Goal: Information Seeking & Learning: Learn about a topic

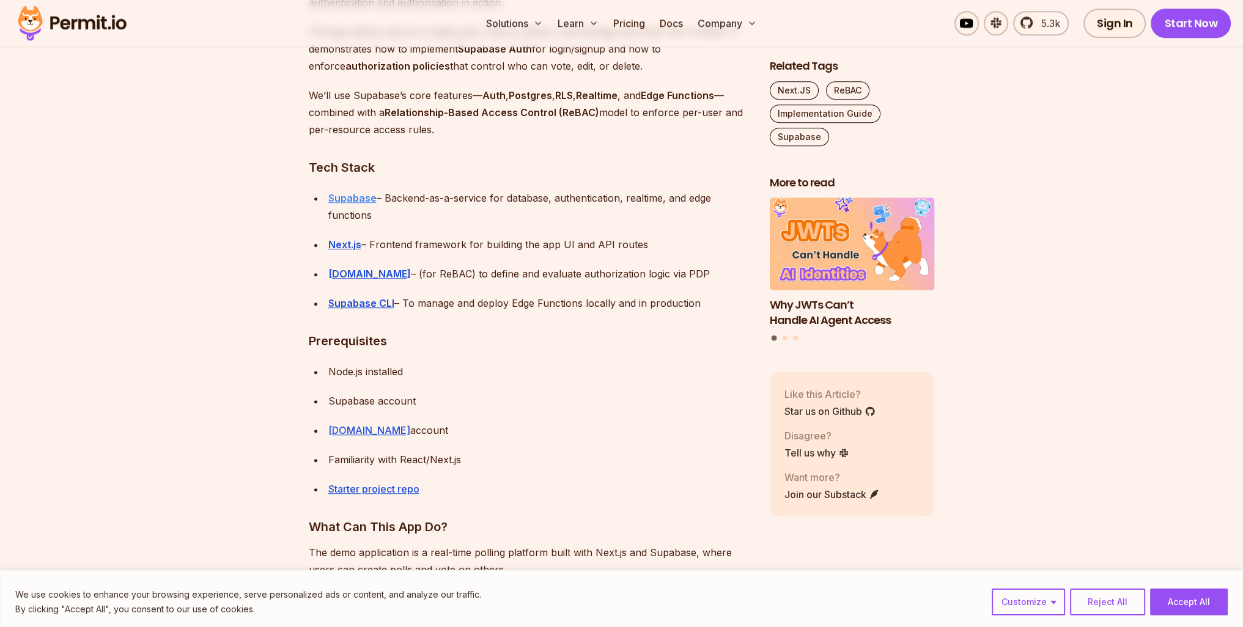
click at [359, 193] on strong "Supabase" at bounding box center [352, 198] width 48 height 12
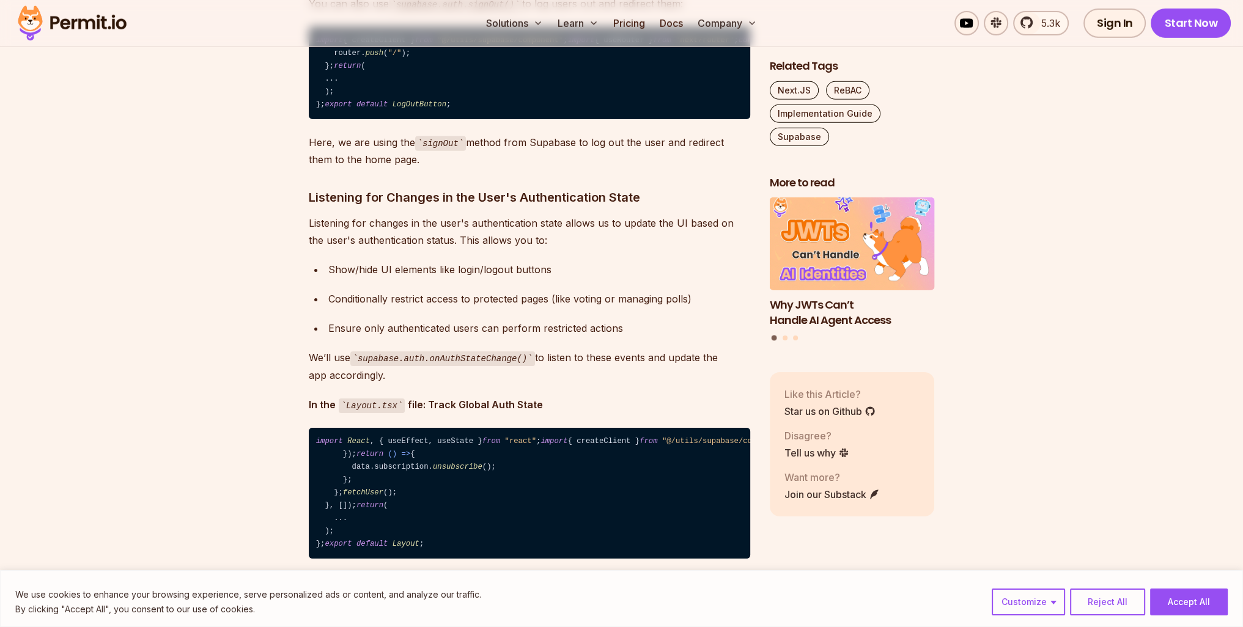
scroll to position [5196, 0]
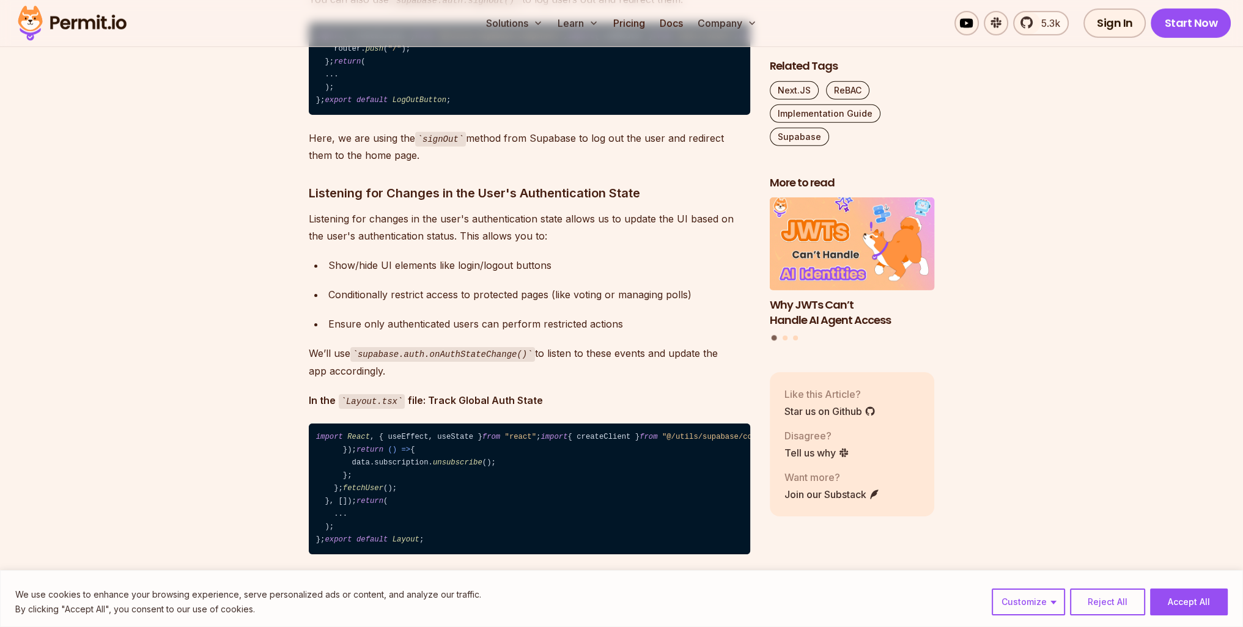
drag, startPoint x: 409, startPoint y: 119, endPoint x: 436, endPoint y: 156, distance: 46.8
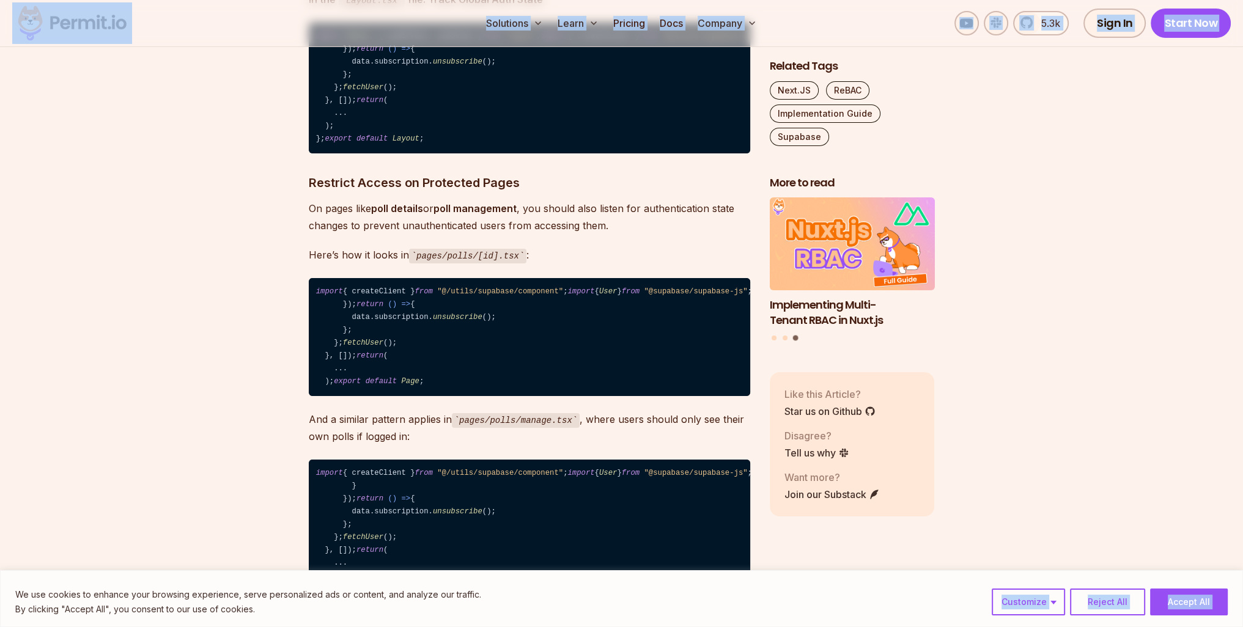
scroll to position [5647, 0]
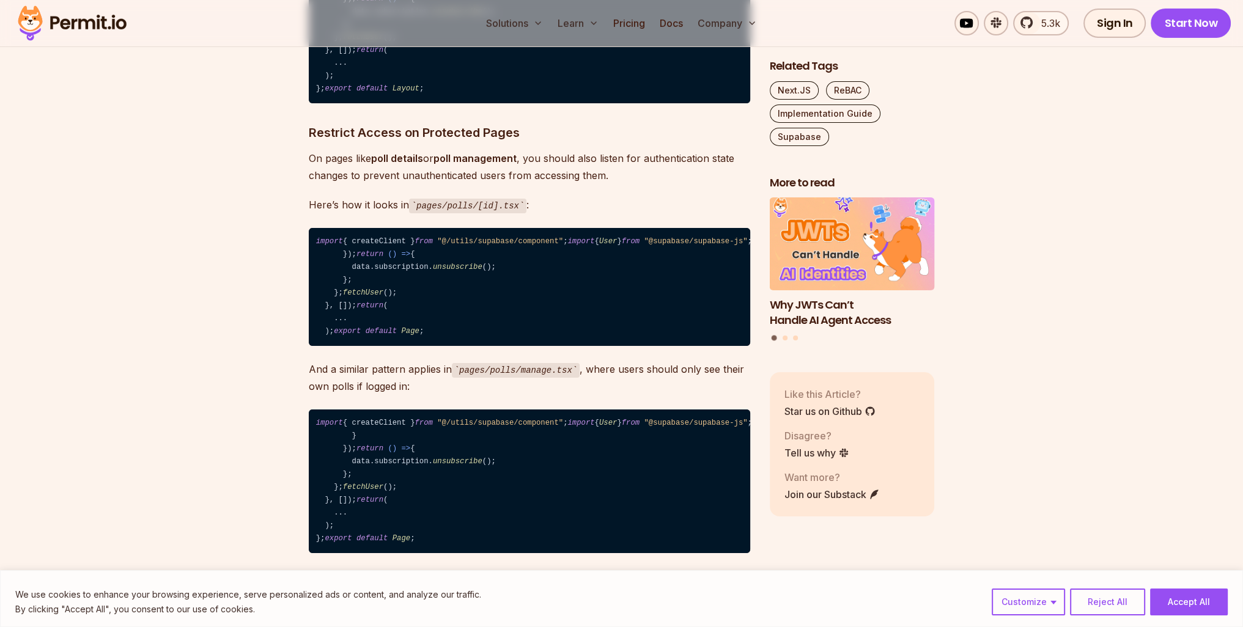
drag, startPoint x: 314, startPoint y: 213, endPoint x: 441, endPoint y: 378, distance: 208.7
copy code "import { useState } from "react" ; import { createClient } from "@/utils/supaba…"
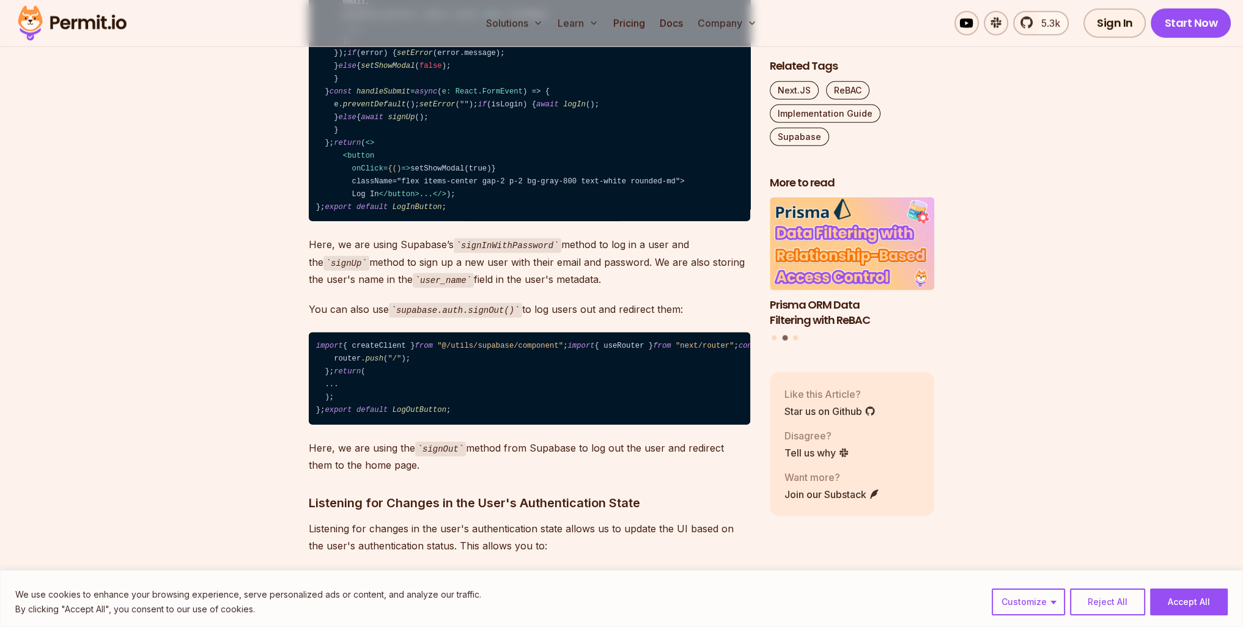
scroll to position [5097, 0]
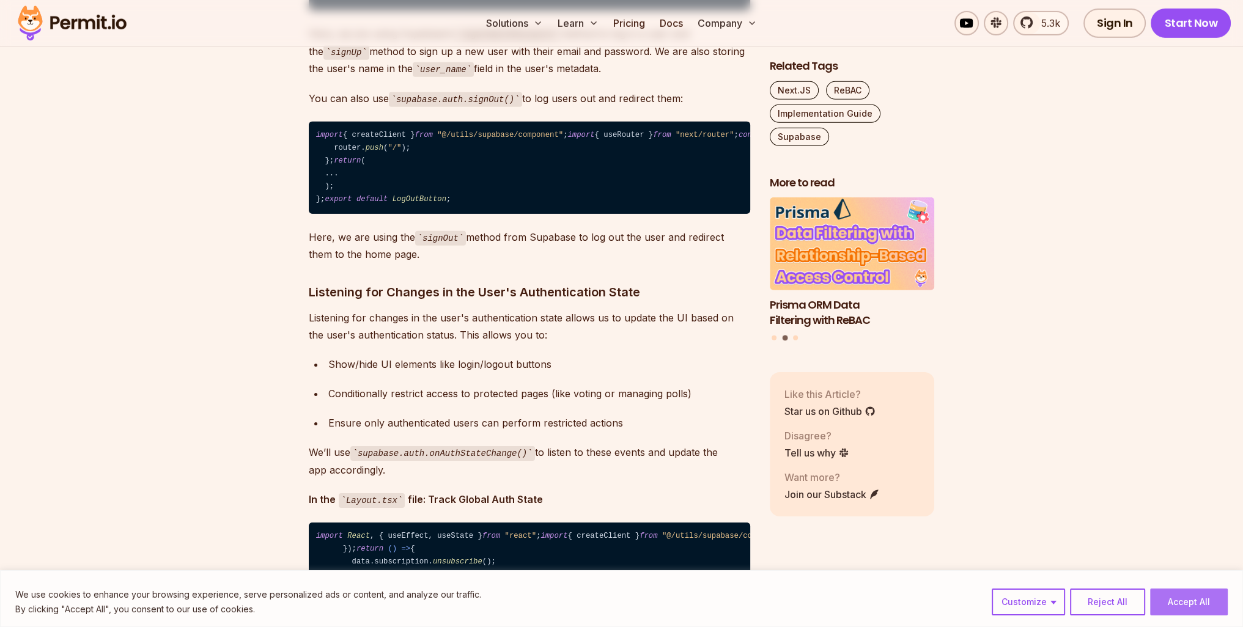
click at [1182, 598] on button "Accept All" at bounding box center [1189, 602] width 78 height 27
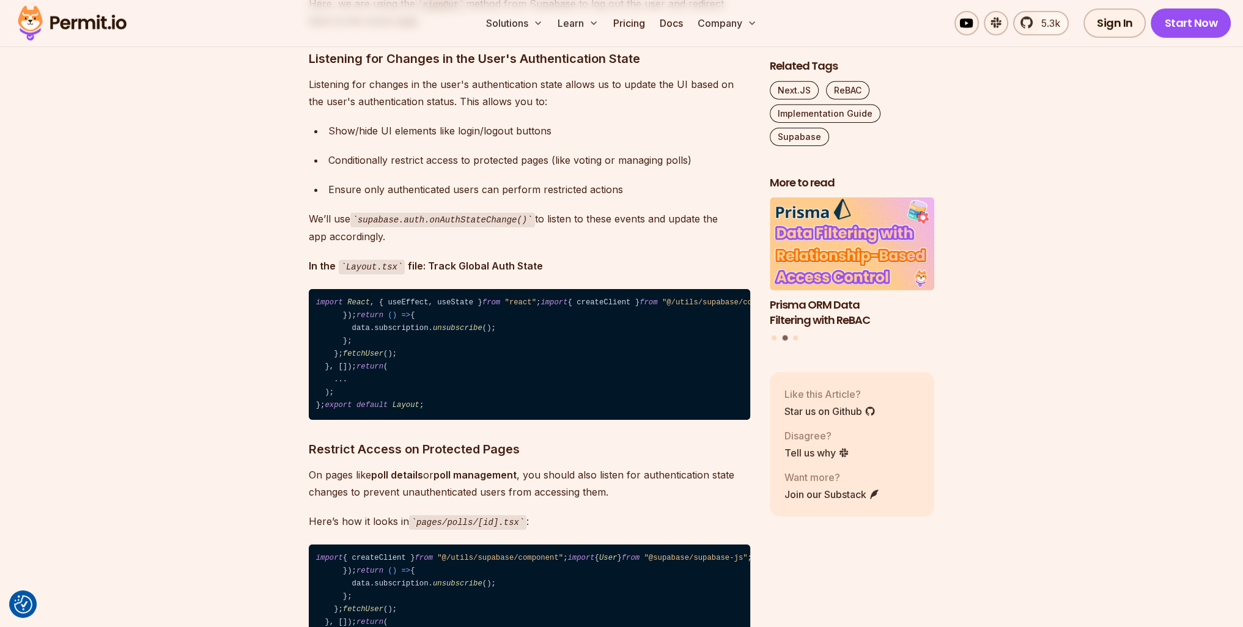
scroll to position [5460, 0]
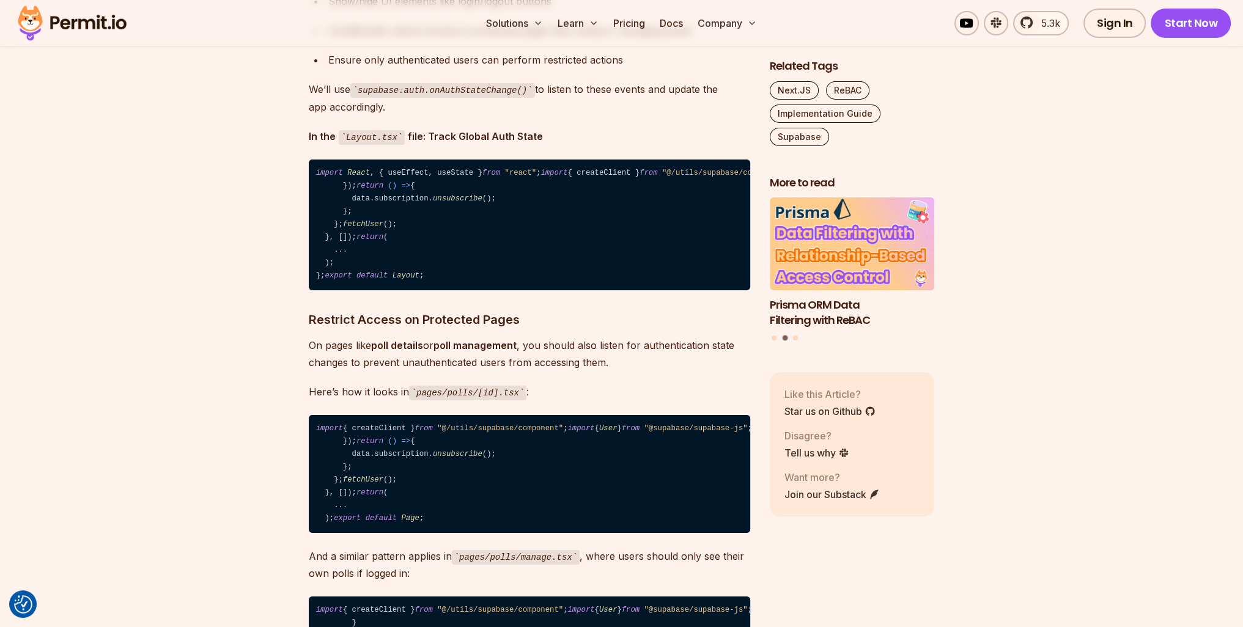
drag, startPoint x: 315, startPoint y: 190, endPoint x: 440, endPoint y: 565, distance: 394.9
copy code "import { useState } from "react" ; import { createClient } from "@/utils/supaba…"
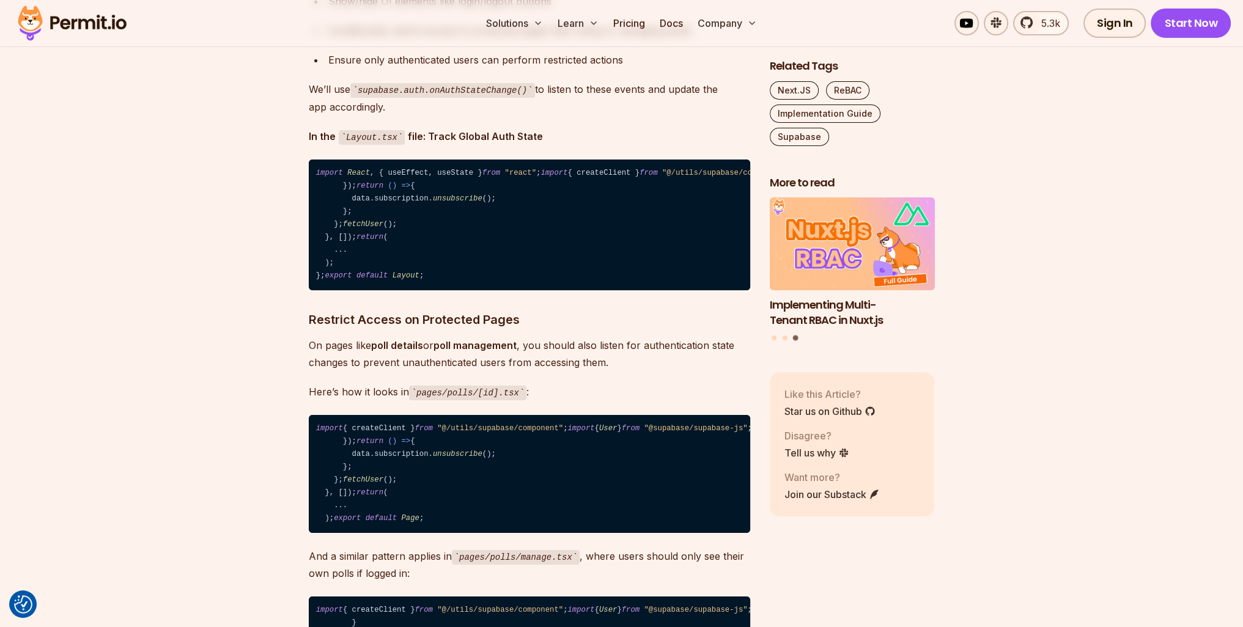
copy code "import { useState } from "react" ; import { createClient } from "@/utils/supaba…"
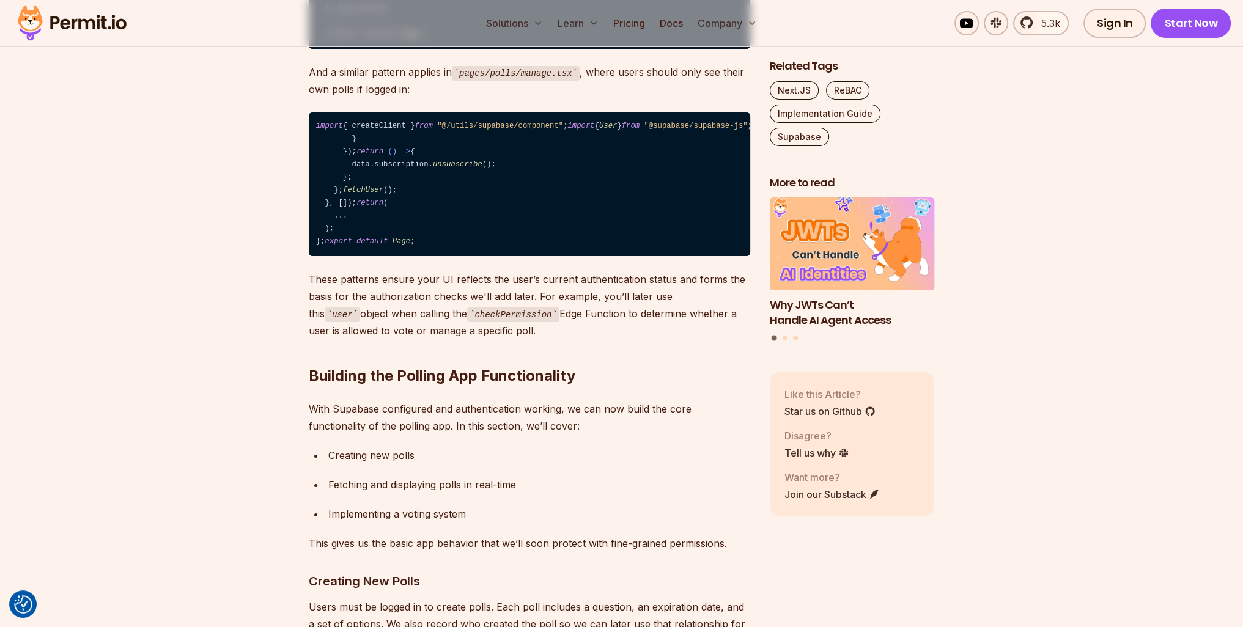
scroll to position [5949, 0]
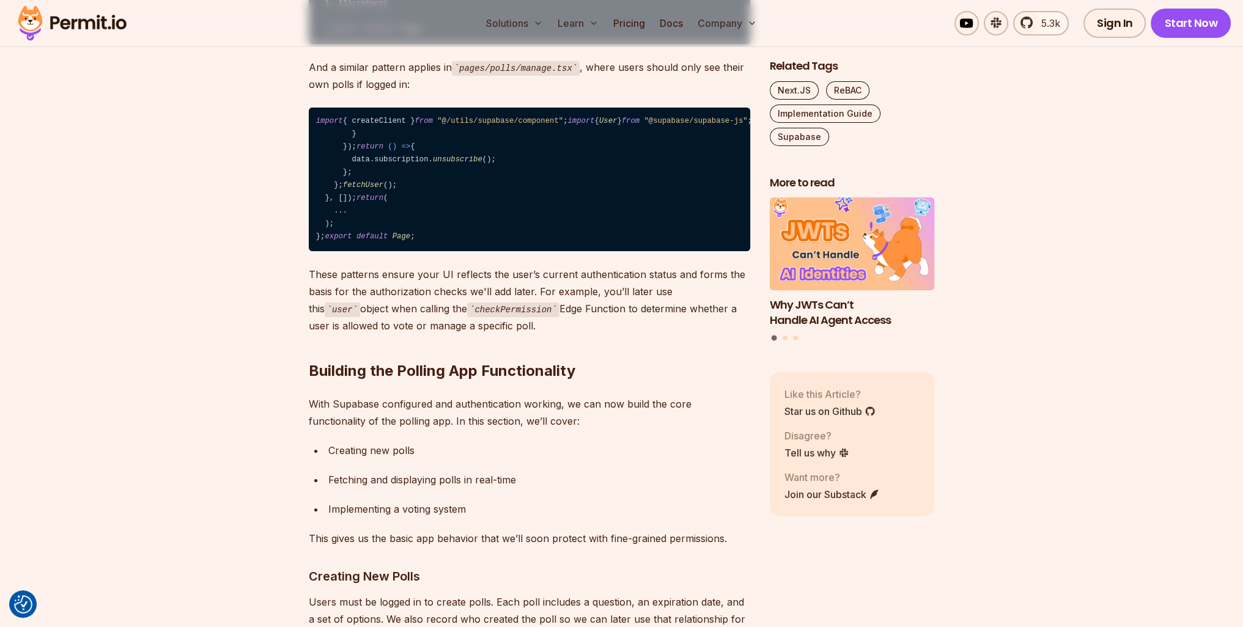
drag, startPoint x: 314, startPoint y: 217, endPoint x: 458, endPoint y: 451, distance: 274.8
copy code "import { createClient } from "@/utils/supabase/component" ; import { useRouter …"
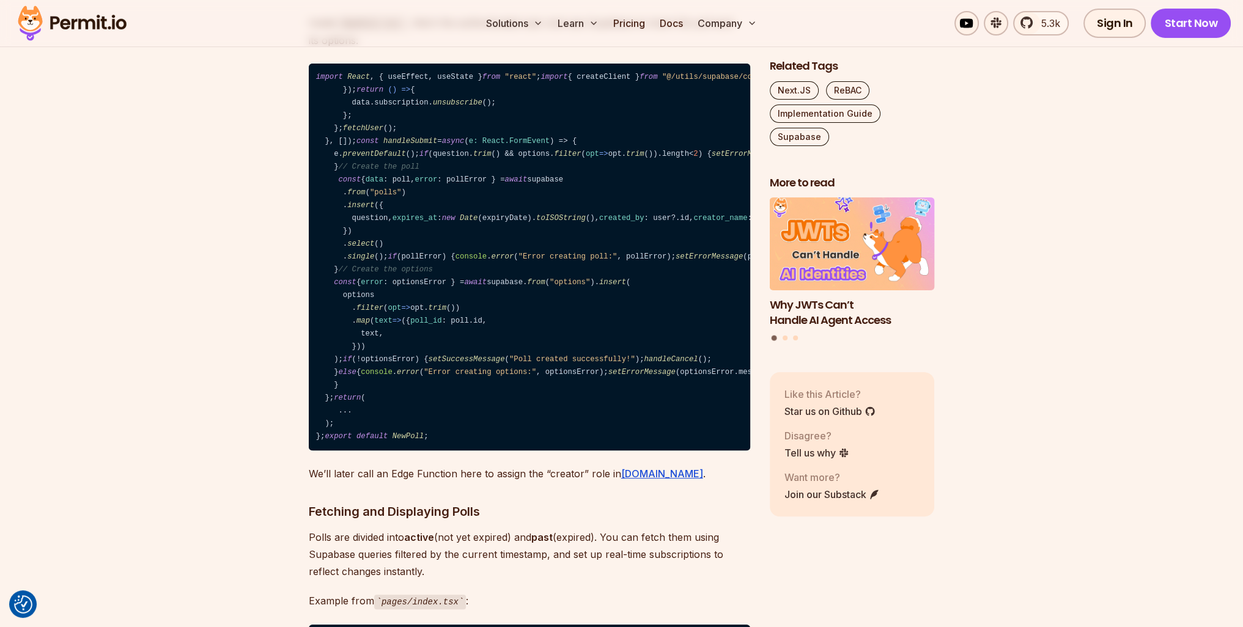
scroll to position [6560, 0]
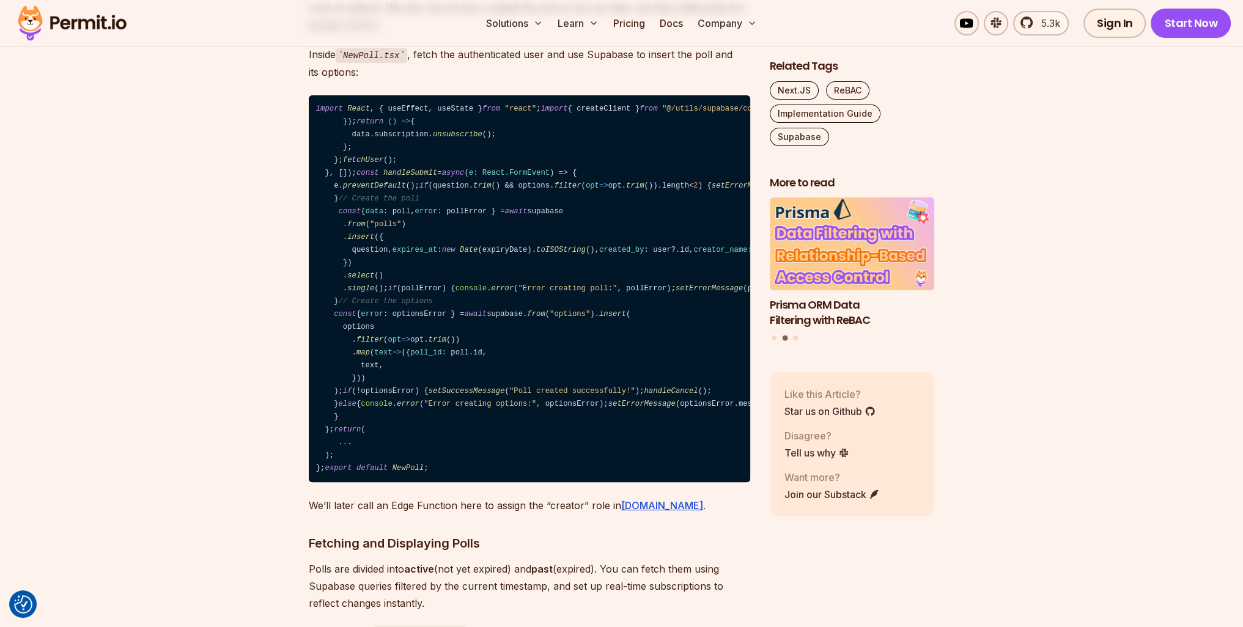
drag, startPoint x: 316, startPoint y: 174, endPoint x: 431, endPoint y: 525, distance: 369.2
copy code "import React , { useEffect, useState } from "react" ; import { createClient } f…"
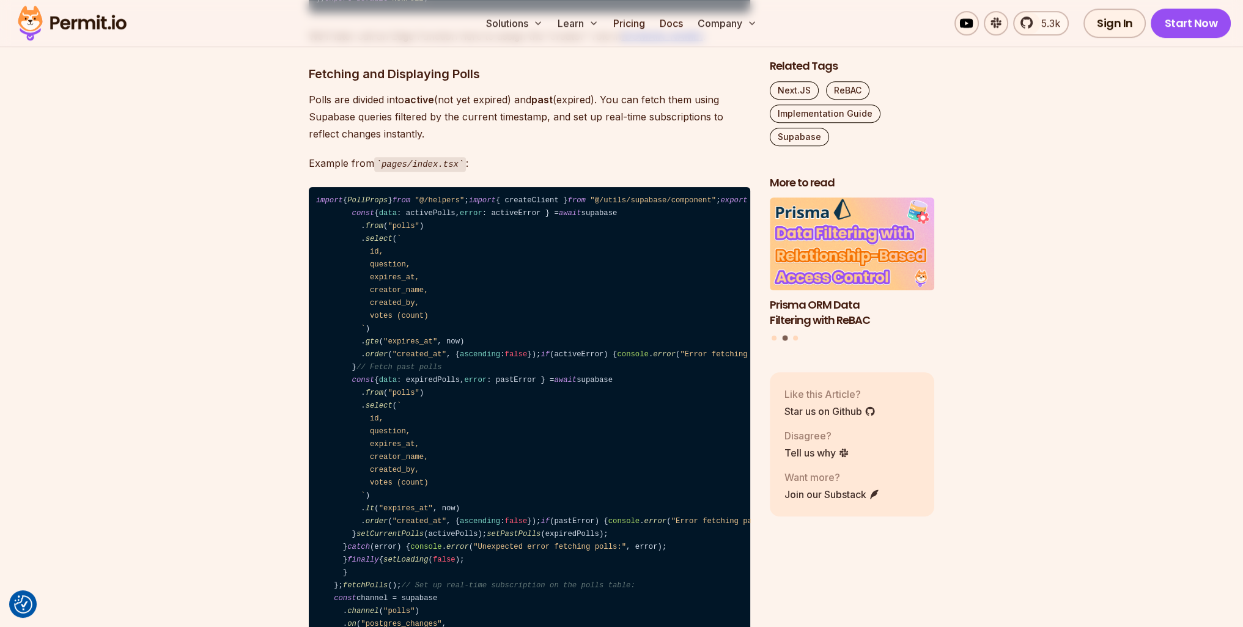
scroll to position [6988, 0]
